Goal: Task Accomplishment & Management: Manage account settings

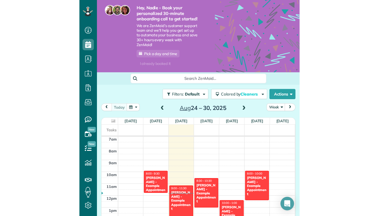
scroll to position [76, 0]
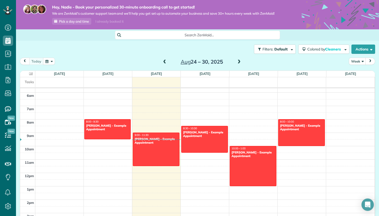
click at [200, 45] on div "Filters: Default Colored by Cleaners Color by Cleaner Color by Team Color by St…" at bounding box center [197, 49] width 363 height 17
click at [200, 49] on div "Filters: Default Colored by Cleaners Color by Cleaner Color by Team Color by St…" at bounding box center [197, 49] width 363 height 17
click at [200, 22] on div "Hey, Nadie - Book your personalized 30-minute onboarding call to get started! W…" at bounding box center [159, 15] width 231 height 20
click at [5, 197] on icon at bounding box center [8, 206] width 10 height 10
click at [24, 197] on span "Settings" at bounding box center [27, 206] width 14 height 5
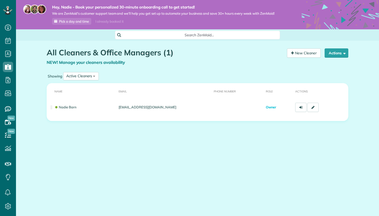
scroll to position [2, 2]
click at [309, 51] on link "New Cleaner" at bounding box center [304, 52] width 34 height 9
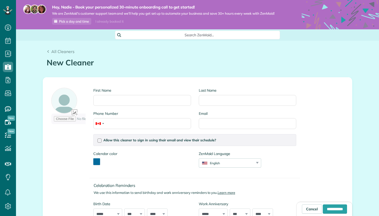
scroll to position [2, 2]
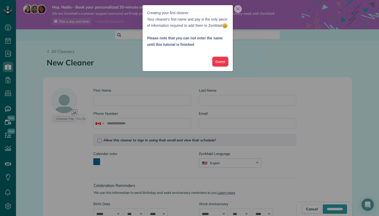
click at [218, 66] on button "Sweet" at bounding box center [220, 62] width 16 height 10
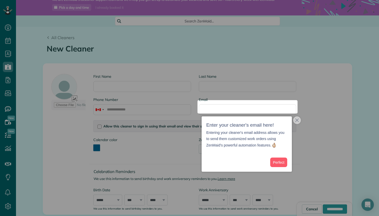
scroll to position [15, 0]
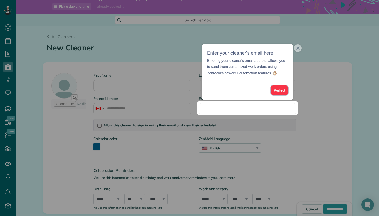
click at [280, 87] on button "Perfect" at bounding box center [279, 91] width 17 height 10
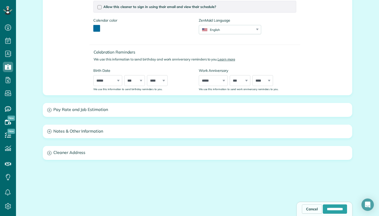
scroll to position [135, 0]
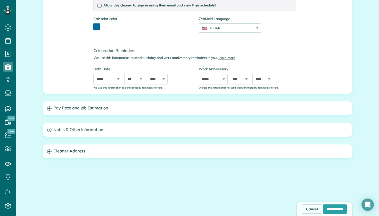
click at [117, 112] on h3 "Pay Rate and Job Estimation" at bounding box center [197, 108] width 309 height 13
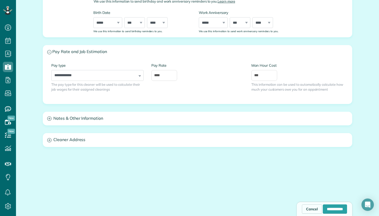
scroll to position [191, 0]
click at [103, 114] on h3 "Notes & Other Information" at bounding box center [197, 118] width 309 height 13
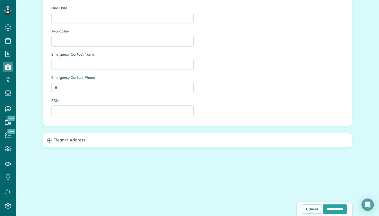
click at [99, 141] on h3 "Cleaner Address" at bounding box center [197, 140] width 309 height 13
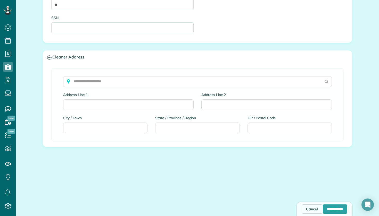
scroll to position [454, 0]
click at [304, 208] on link "Cancel" at bounding box center [312, 209] width 20 height 9
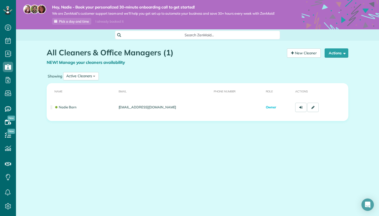
scroll to position [2, 2]
click at [298, 55] on link "New Cleaner" at bounding box center [304, 52] width 34 height 9
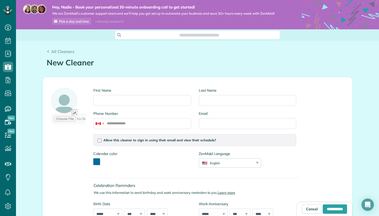
scroll to position [2, 2]
click at [54, 52] on span "All Cleaners" at bounding box center [62, 51] width 23 height 5
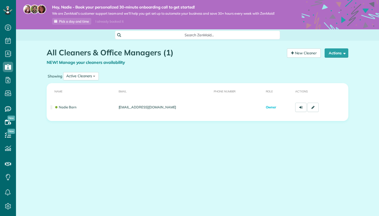
scroll to position [2, 2]
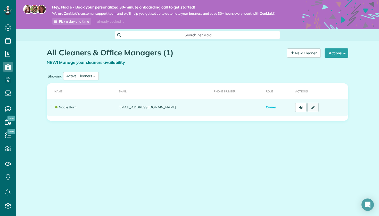
click at [310, 107] on link at bounding box center [312, 107] width 11 height 9
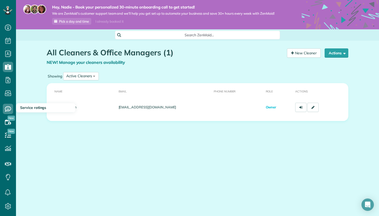
click at [9, 118] on span "New" at bounding box center [10, 118] width 7 height 5
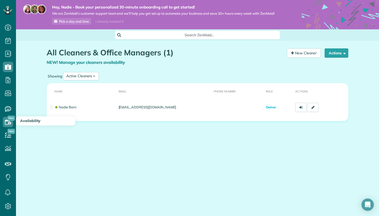
click at [9, 122] on use at bounding box center [8, 121] width 6 height 5
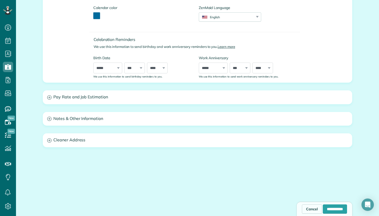
click at [134, 89] on div "**********" at bounding box center [197, 56] width 309 height 259
click at [132, 95] on h3 "Pay Rate and Job Estimation" at bounding box center [197, 97] width 309 height 13
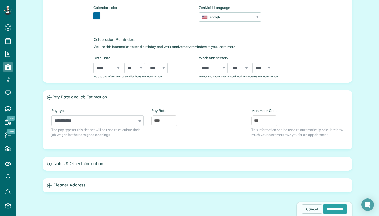
click at [108, 165] on h3 "Notes & Other Information" at bounding box center [197, 163] width 309 height 13
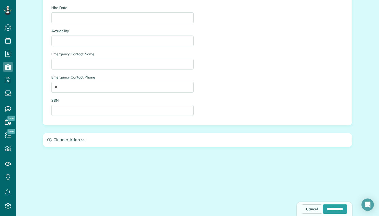
scroll to position [375, 0]
